Goal: Use online tool/utility: Utilize a website feature to perform a specific function

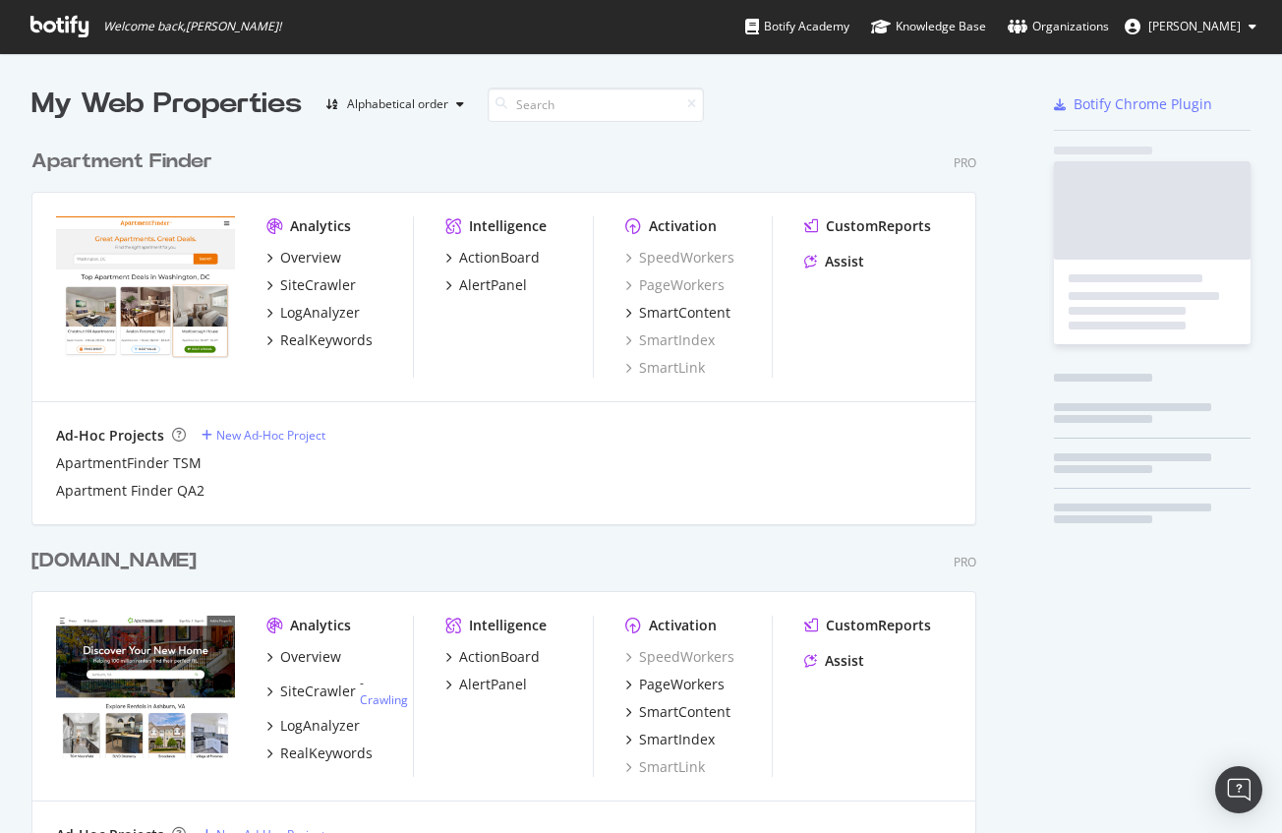
scroll to position [4632, 945]
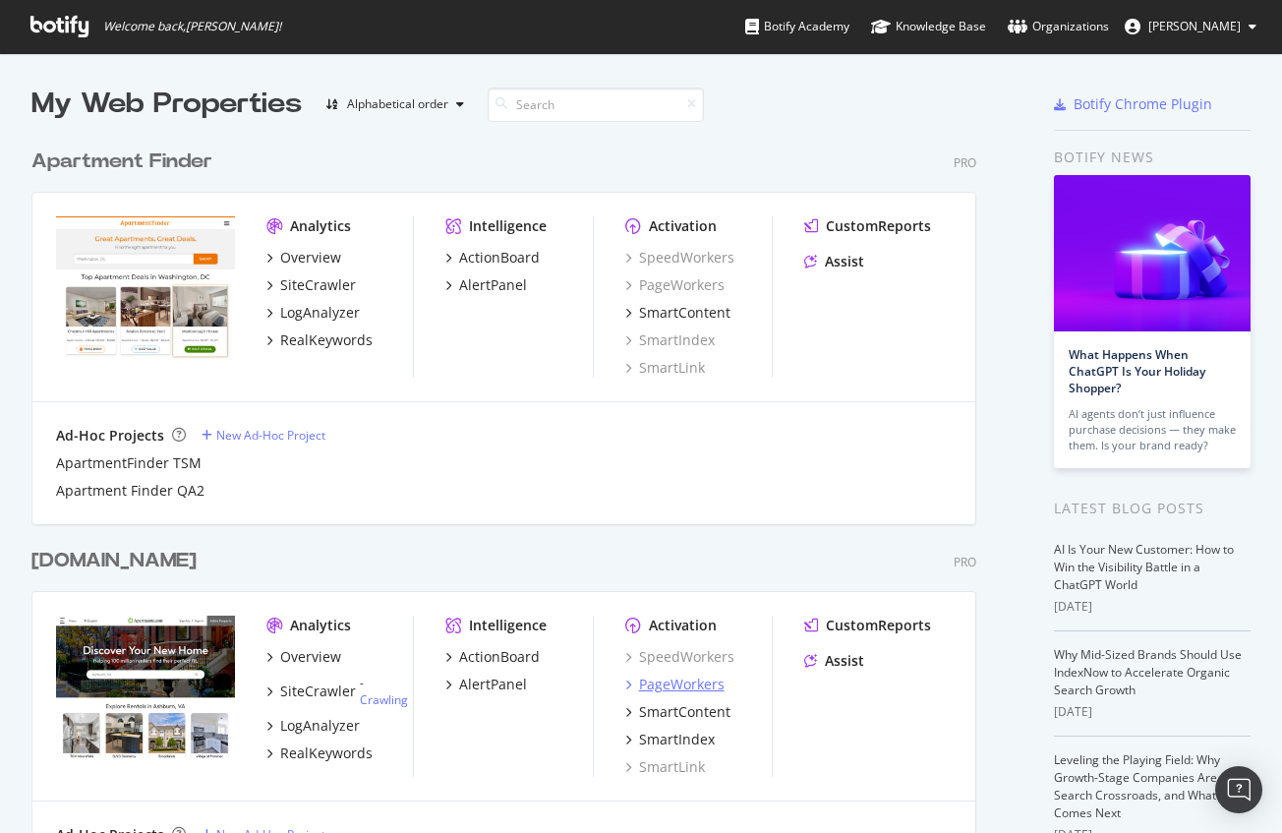
click at [668, 688] on div "PageWorkers" at bounding box center [682, 684] width 86 height 20
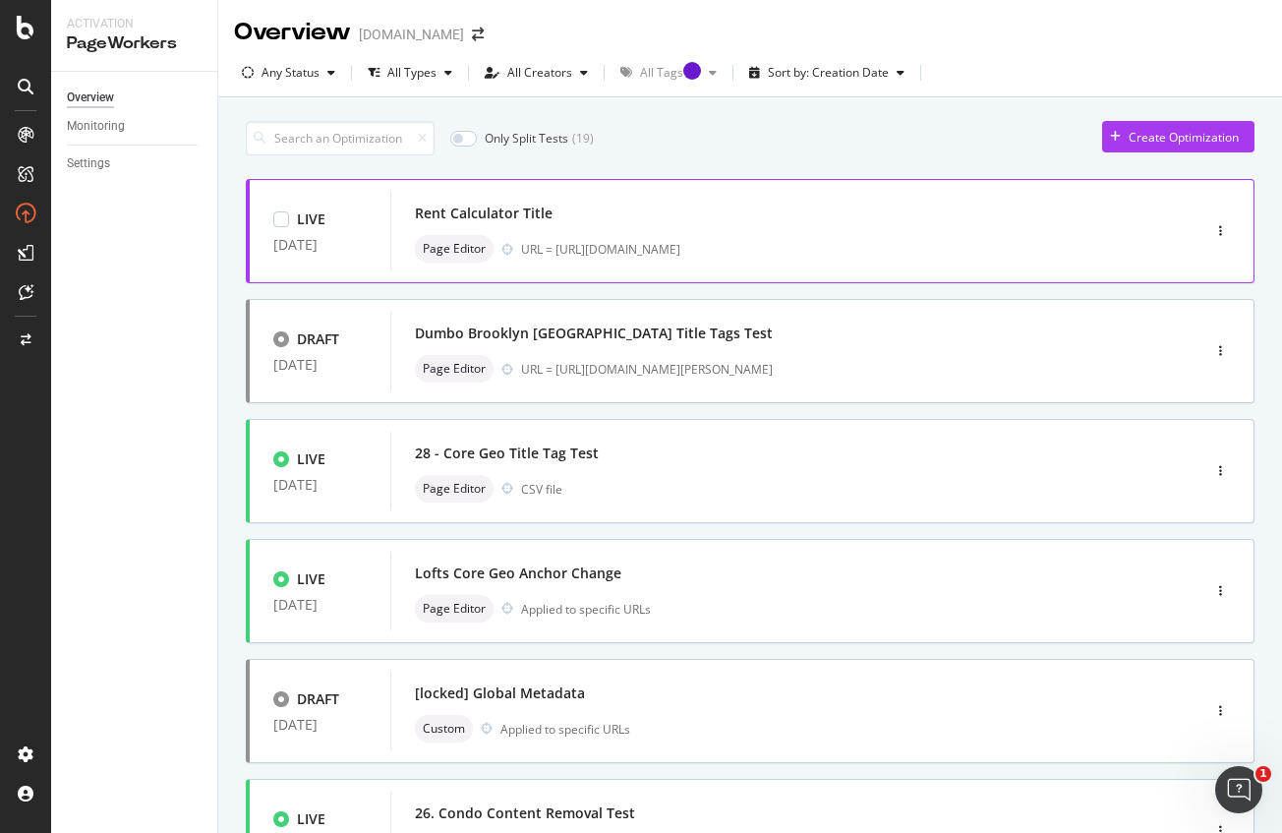
drag, startPoint x: 885, startPoint y: 251, endPoint x: 556, endPoint y: 254, distance: 328.4
click at [556, 254] on div "URL = [URL][DOMAIN_NAME]" at bounding box center [819, 249] width 596 height 17
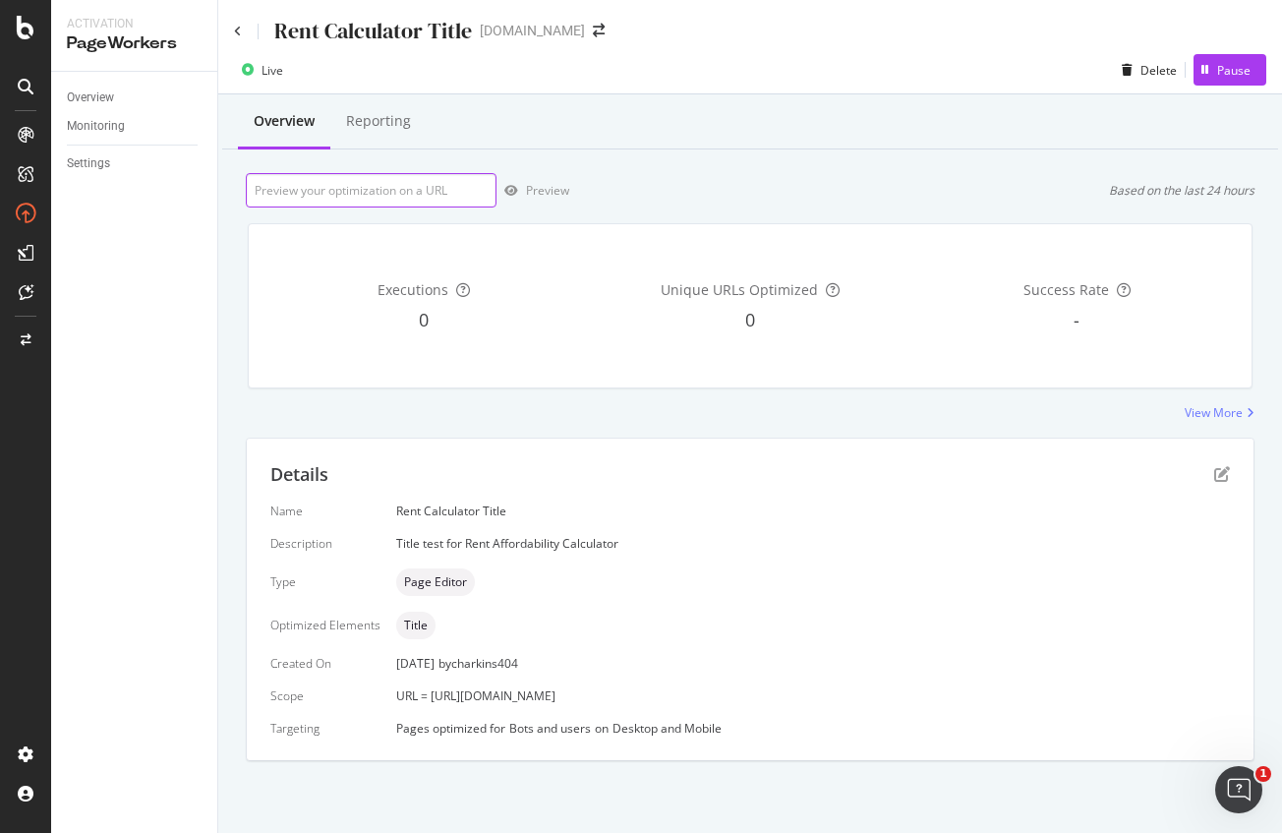
click at [380, 194] on input "url" at bounding box center [371, 190] width 251 height 34
paste input "[PERSON_NAME][EMAIL_ADDRESS][DOMAIN_NAME])"
type input "[PERSON_NAME][EMAIL_ADDRESS][DOMAIN_NAME])"
drag, startPoint x: 401, startPoint y: 194, endPoint x: 210, endPoint y: 188, distance: 190.8
click at [212, 189] on div "Activation PageWorkers Overview Monitoring Settings Rent Calculator Title [DOMA…" at bounding box center [666, 416] width 1231 height 833
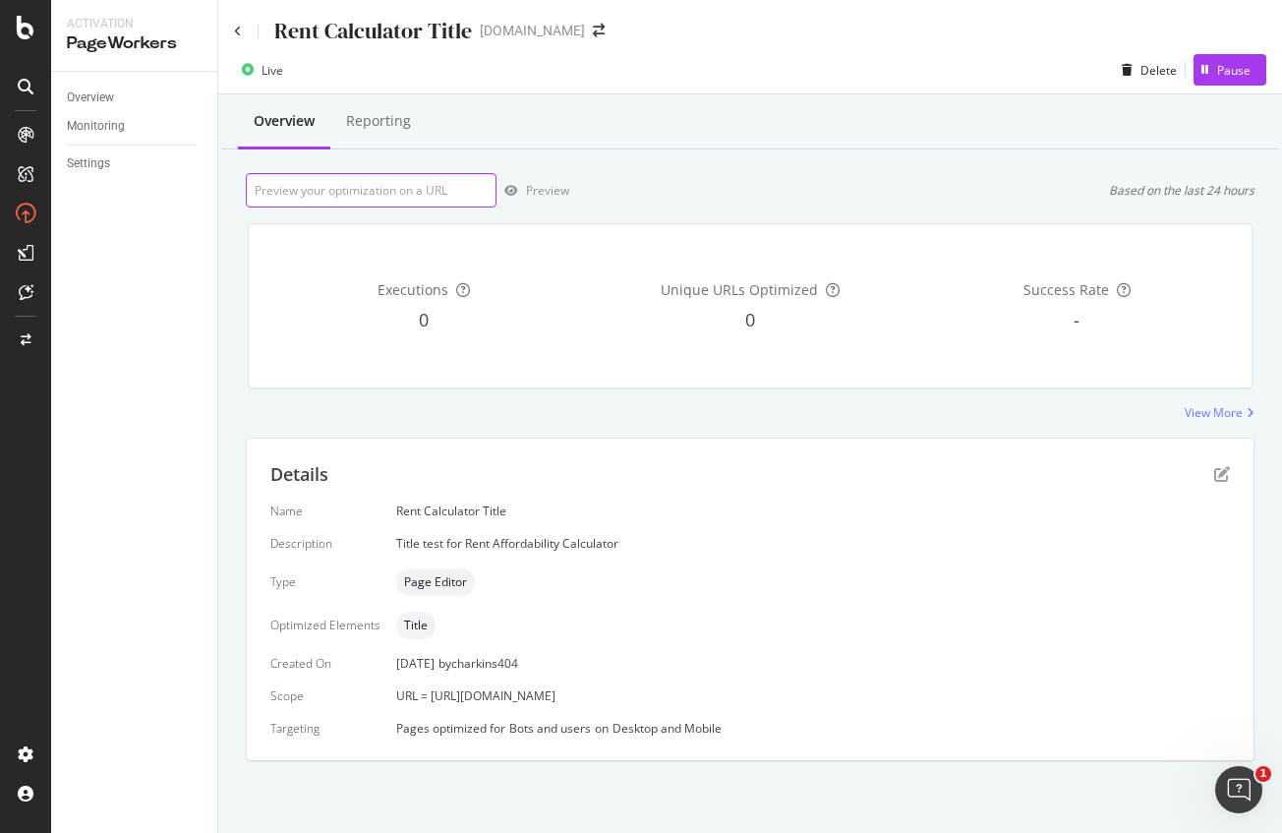
paste input "[URL][DOMAIN_NAME]"
type input "[URL][DOMAIN_NAME]"
click at [543, 196] on div "Preview" at bounding box center [547, 190] width 43 height 17
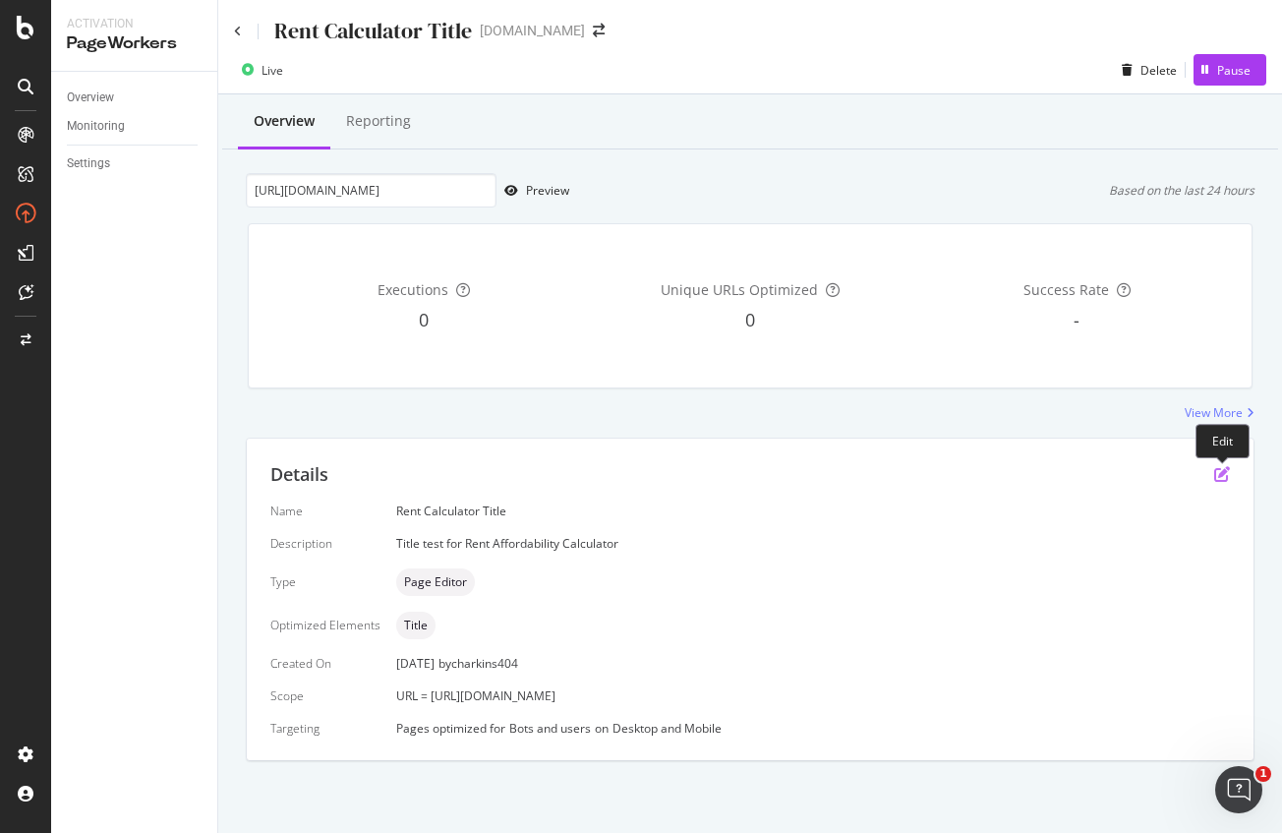
click at [1215, 471] on icon "pen-to-square" at bounding box center [1222, 474] width 16 height 16
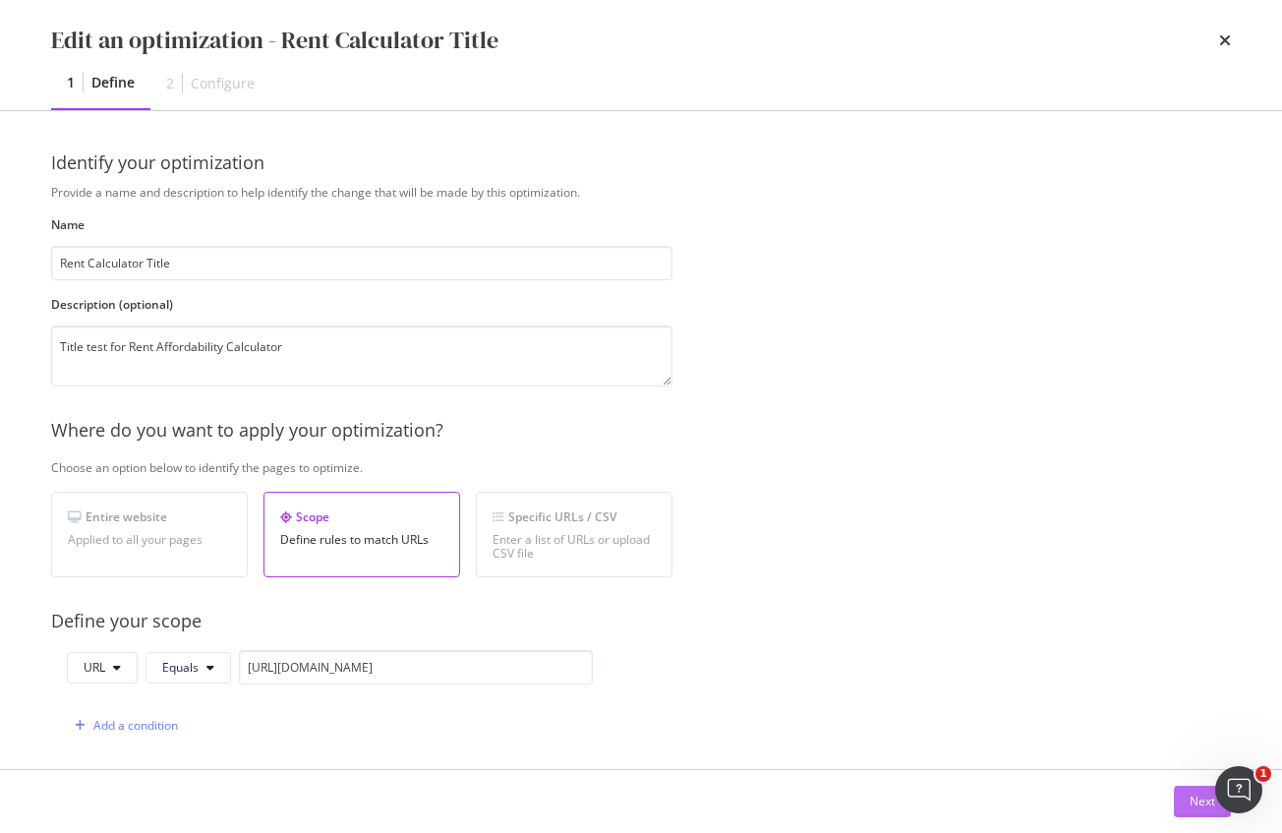
click at [1192, 806] on div "Next" at bounding box center [1203, 800] width 26 height 17
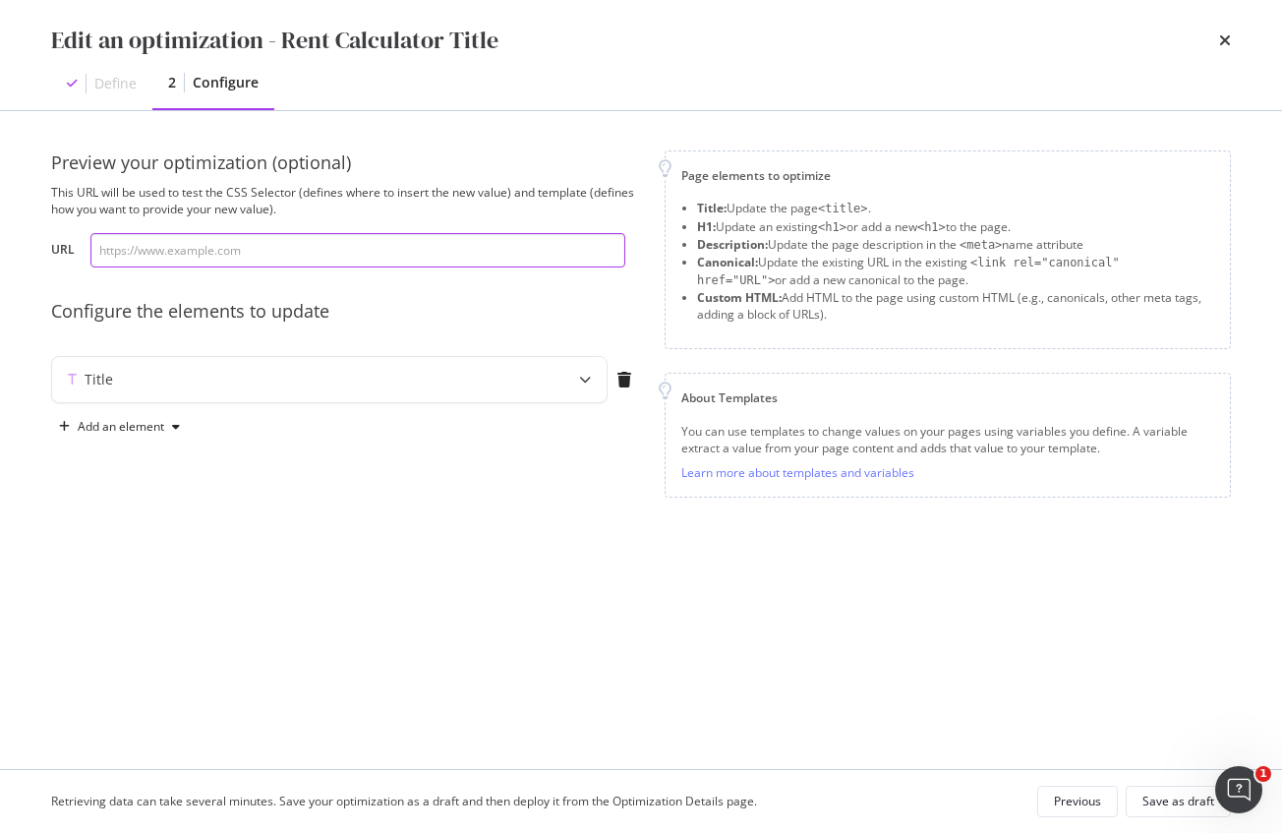
click at [266, 245] on input "modal" at bounding box center [357, 250] width 535 height 34
paste input "[URL][DOMAIN_NAME]"
type input "[URL][DOMAIN_NAME]"
click at [443, 387] on div "Title" at bounding box center [290, 380] width 477 height 20
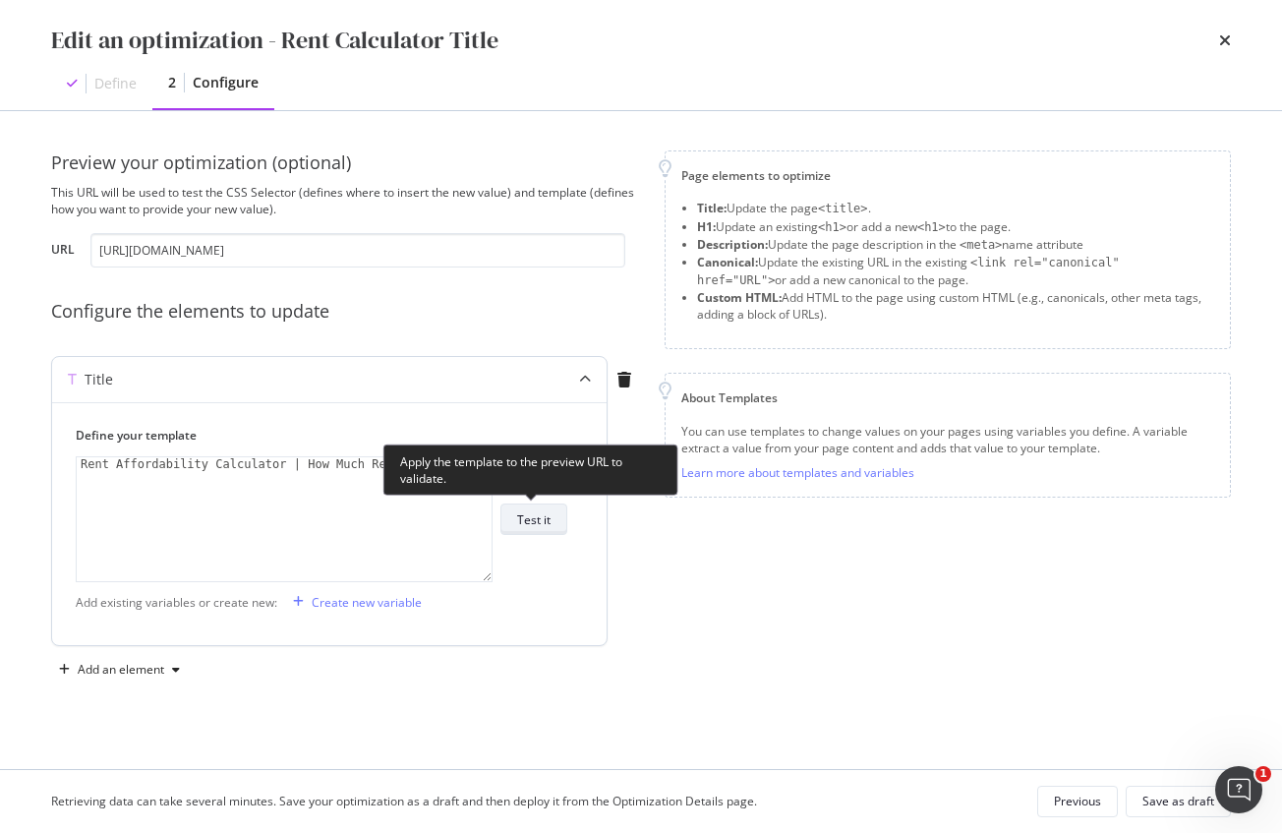
click at [527, 514] on div "Test it" at bounding box center [533, 519] width 33 height 17
